Goal: Check status: Check status

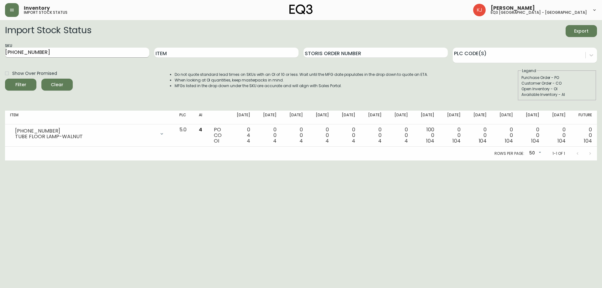
click at [39, 50] on input "[PHONE_NUMBER]" at bounding box center [77, 53] width 144 height 10
paste input "[PHONE_NUMBER]"
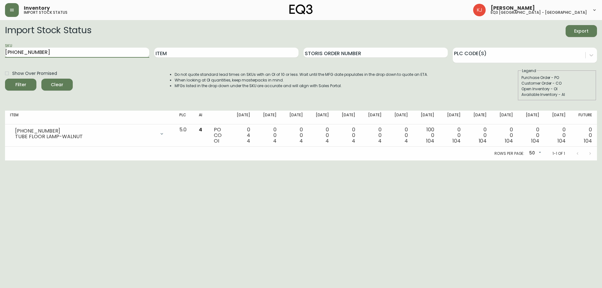
click at [5, 79] on button "Filter" at bounding box center [20, 85] width 31 height 12
click at [55, 54] on input "[PHONE_NUMBER]" at bounding box center [77, 53] width 144 height 10
paste input "20-812-1"
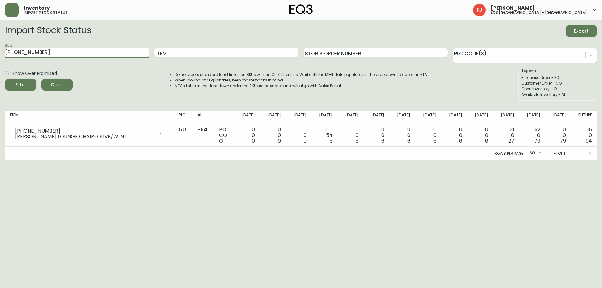
type input "[PHONE_NUMBER]"
click at [5, 79] on button "Filter" at bounding box center [20, 85] width 31 height 12
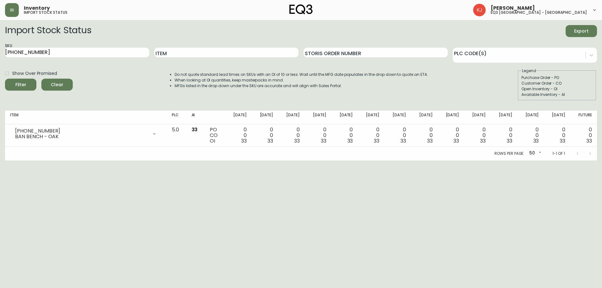
click at [552, 160] on html "Inventory import stock status [PERSON_NAME] eq3 [GEOGRAPHIC_DATA] - [GEOGRAPHIC…" at bounding box center [301, 80] width 602 height 160
